Goal: Find contact information: Find contact information

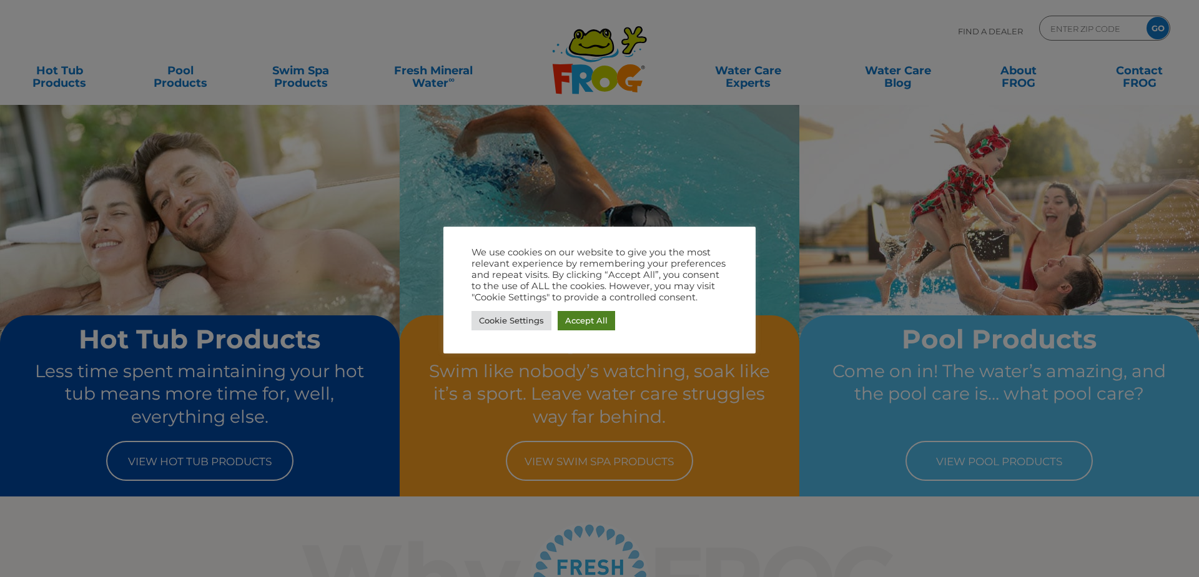
click at [581, 318] on link "Accept All" at bounding box center [586, 320] width 57 height 19
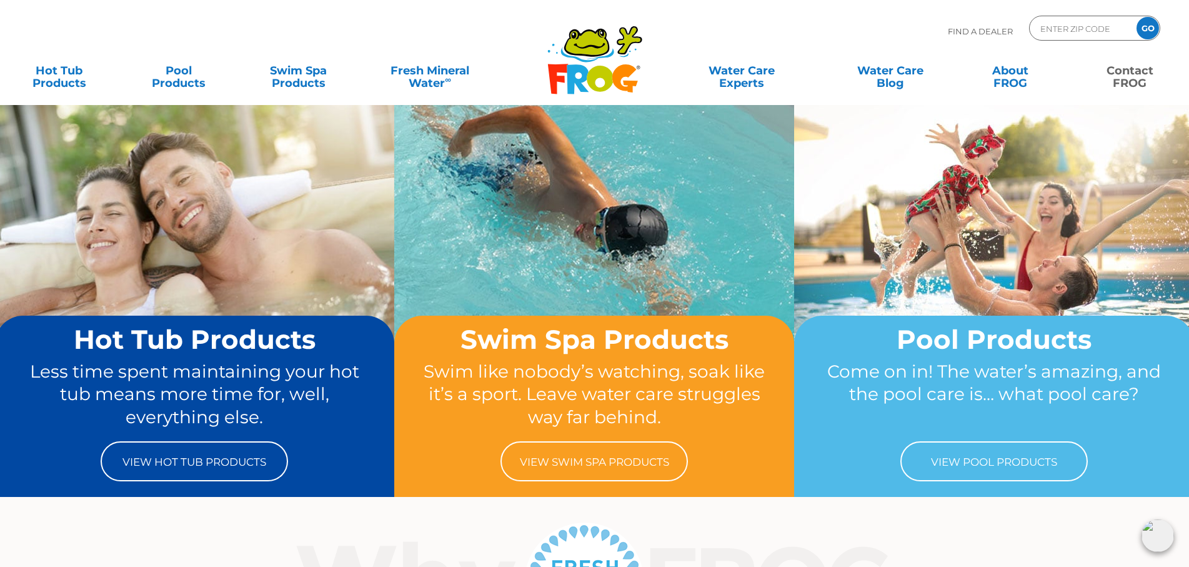
click at [1139, 83] on link "Contact FROG" at bounding box center [1129, 70] width 93 height 25
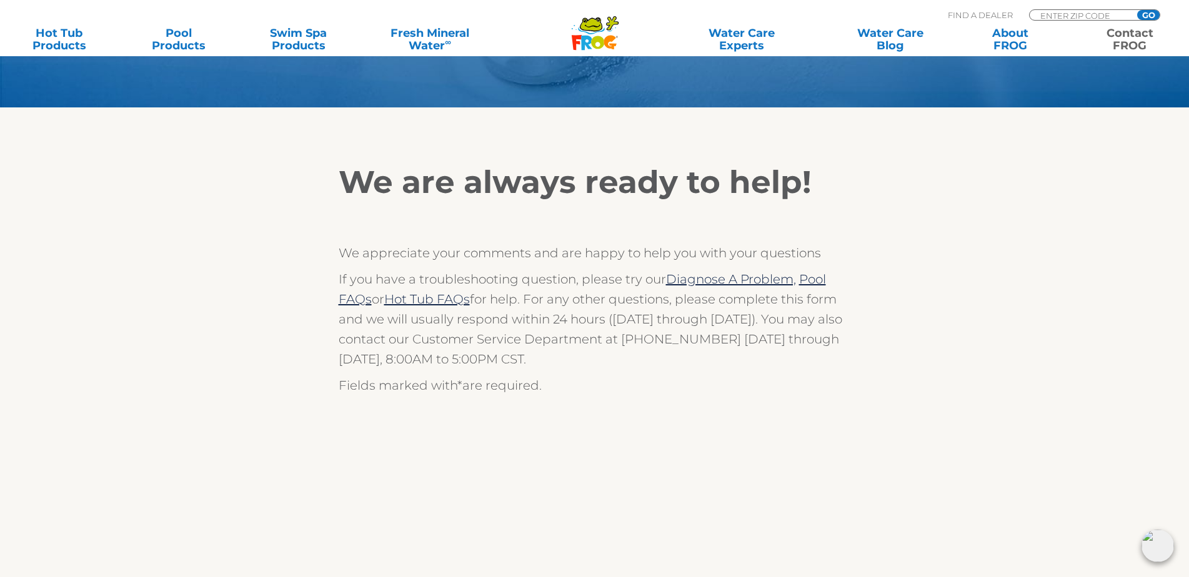
scroll to position [125, 0]
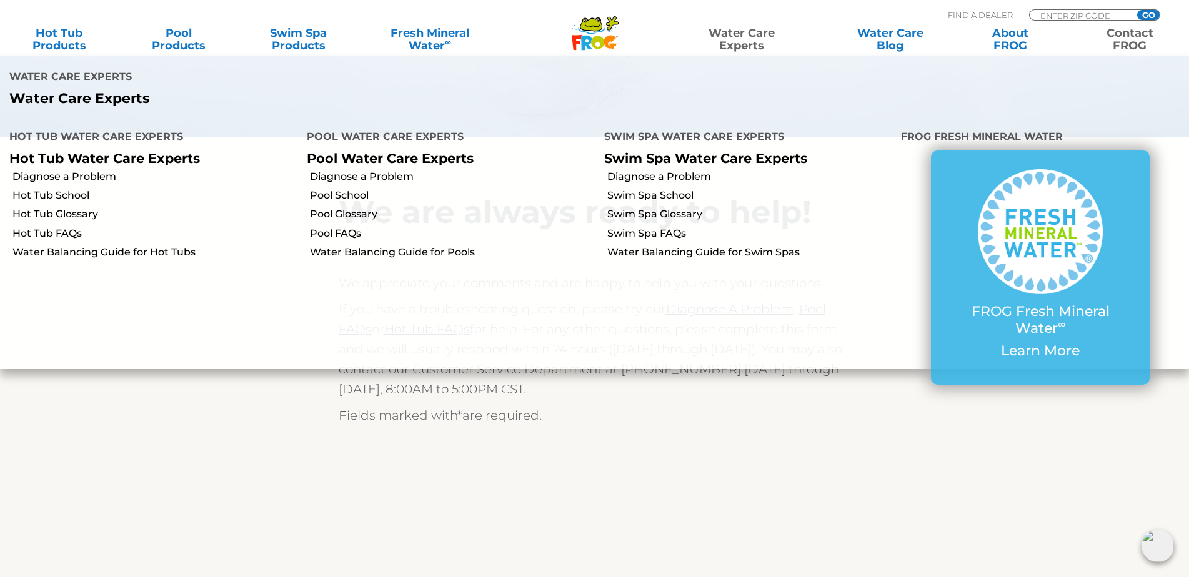
click at [744, 43] on link "Water Care Experts" at bounding box center [741, 39] width 151 height 25
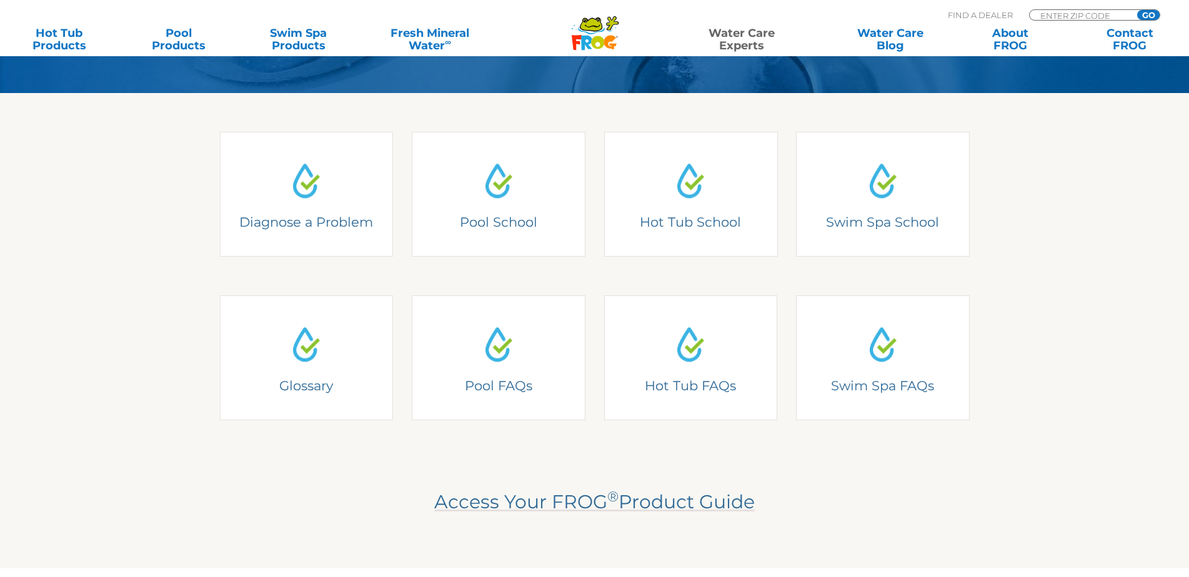
scroll to position [375, 0]
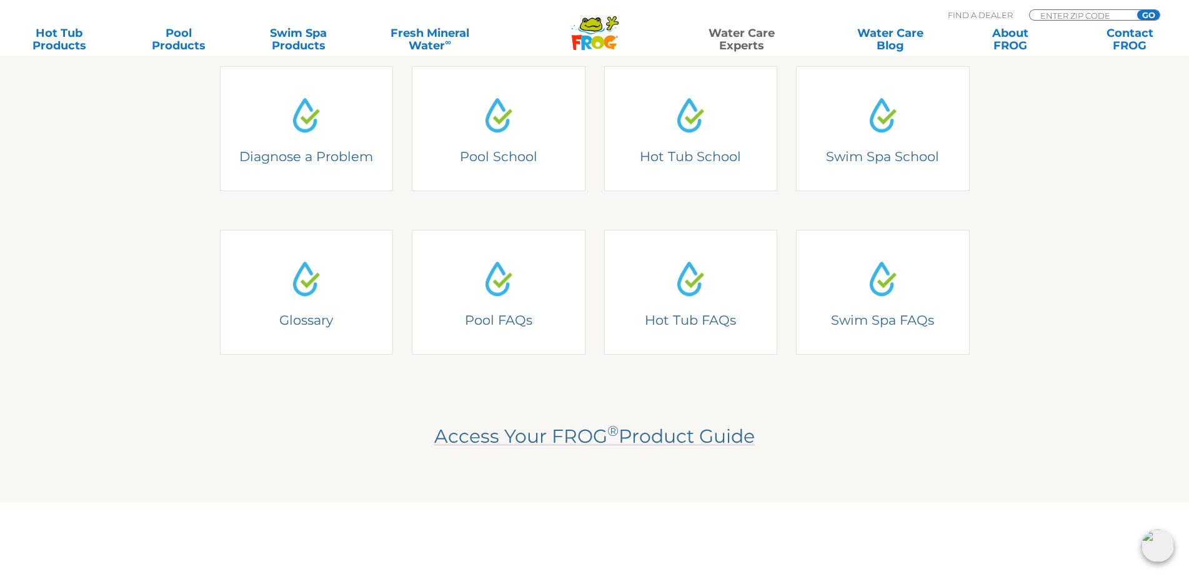
click at [1007, 335] on section "Diagnose a Problem Diagnose a Problem 2-3 questions and we can help. Pool Schoo…" at bounding box center [594, 264] width 1189 height 475
